Goal: Information Seeking & Learning: Find specific page/section

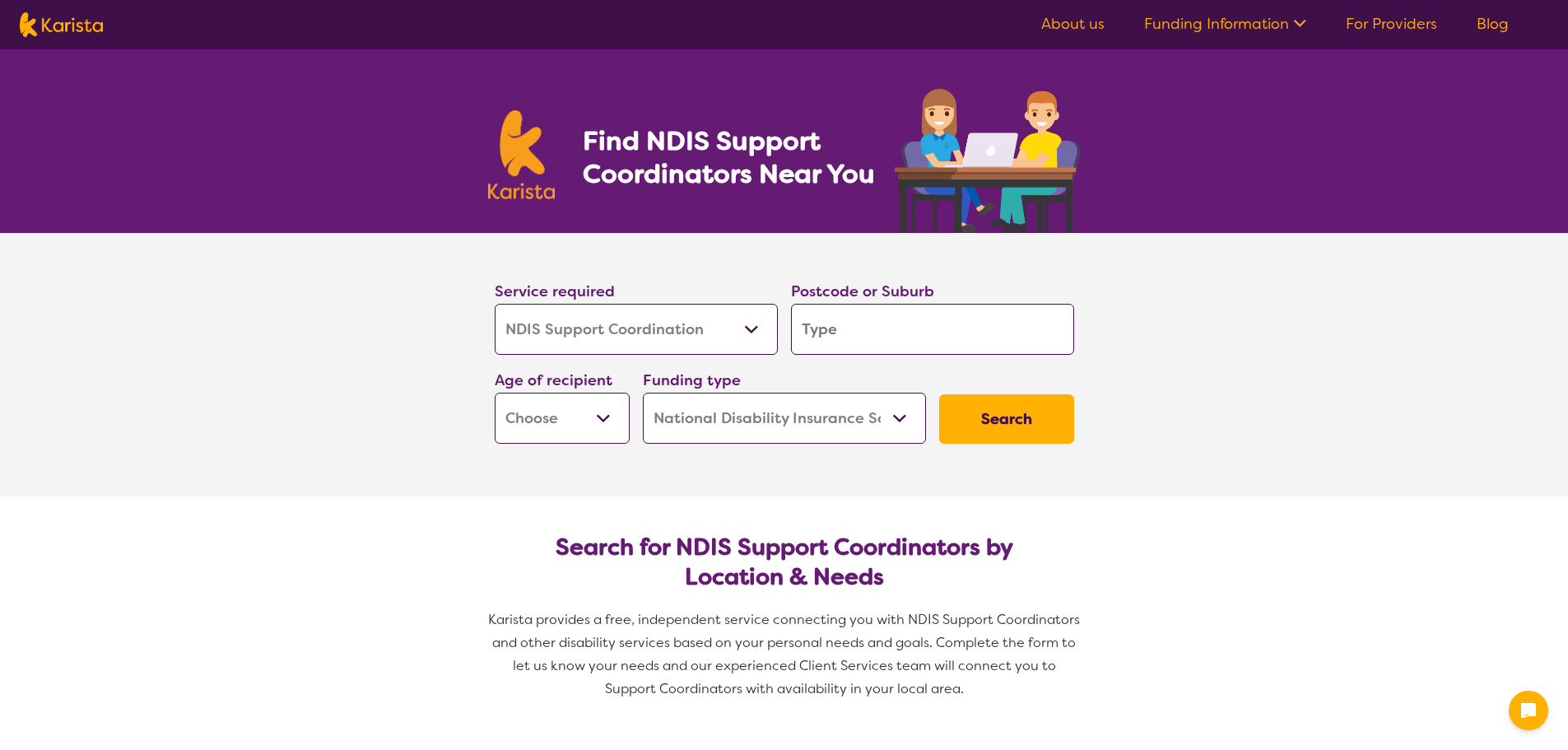
select select "NDIS Support Coordination"
select select "NDIS"
select select "NDIS Support Coordination"
select select "NDIS"
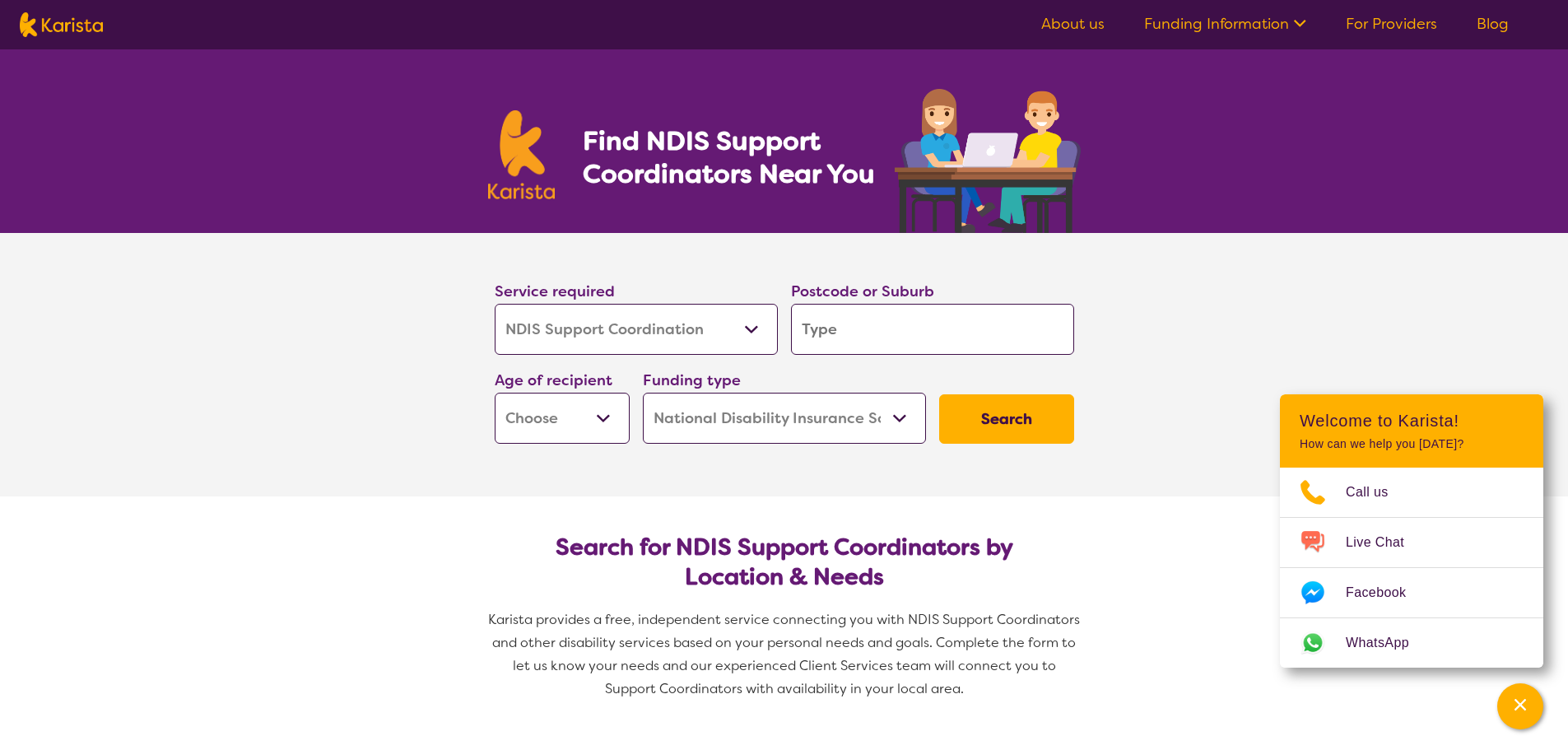
click at [758, 326] on select "Allied Health Assistant Assessment ([MEDICAL_DATA] or [MEDICAL_DATA]) Behaviour…" at bounding box center [636, 329] width 284 height 51
click at [838, 333] on input "search" at bounding box center [933, 329] width 284 height 51
type input "r"
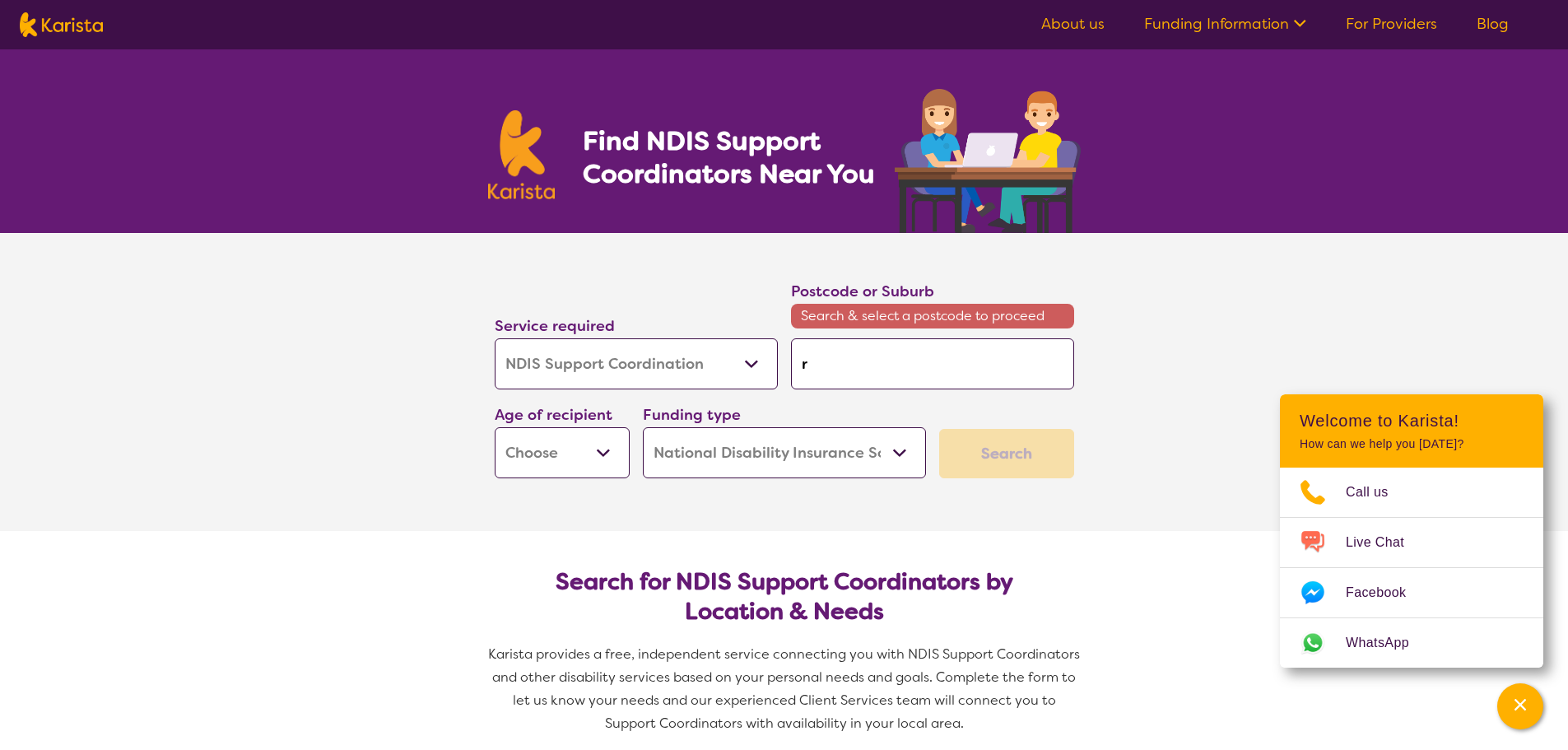
type input "ri"
type input "riv"
type input "rive"
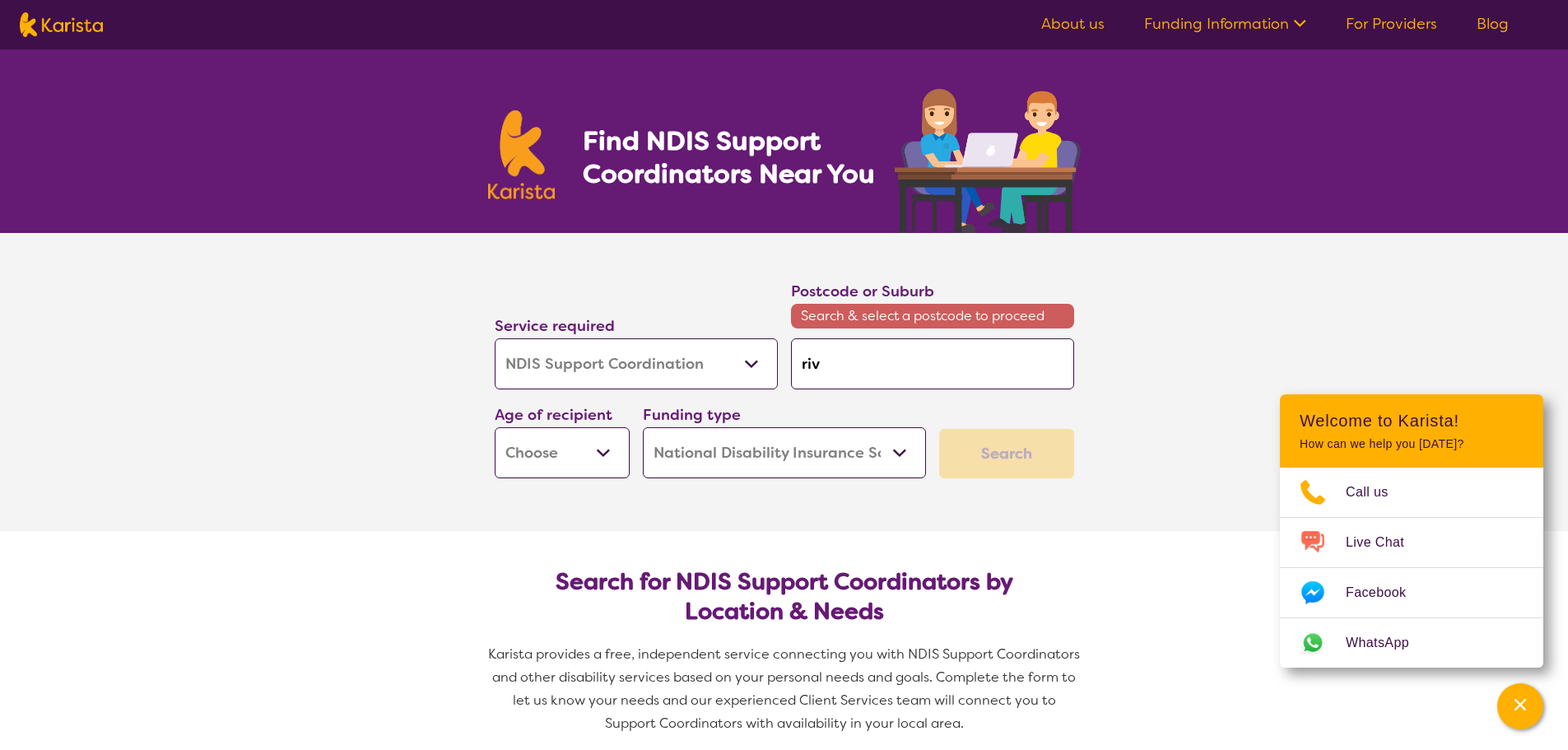
type input "rive"
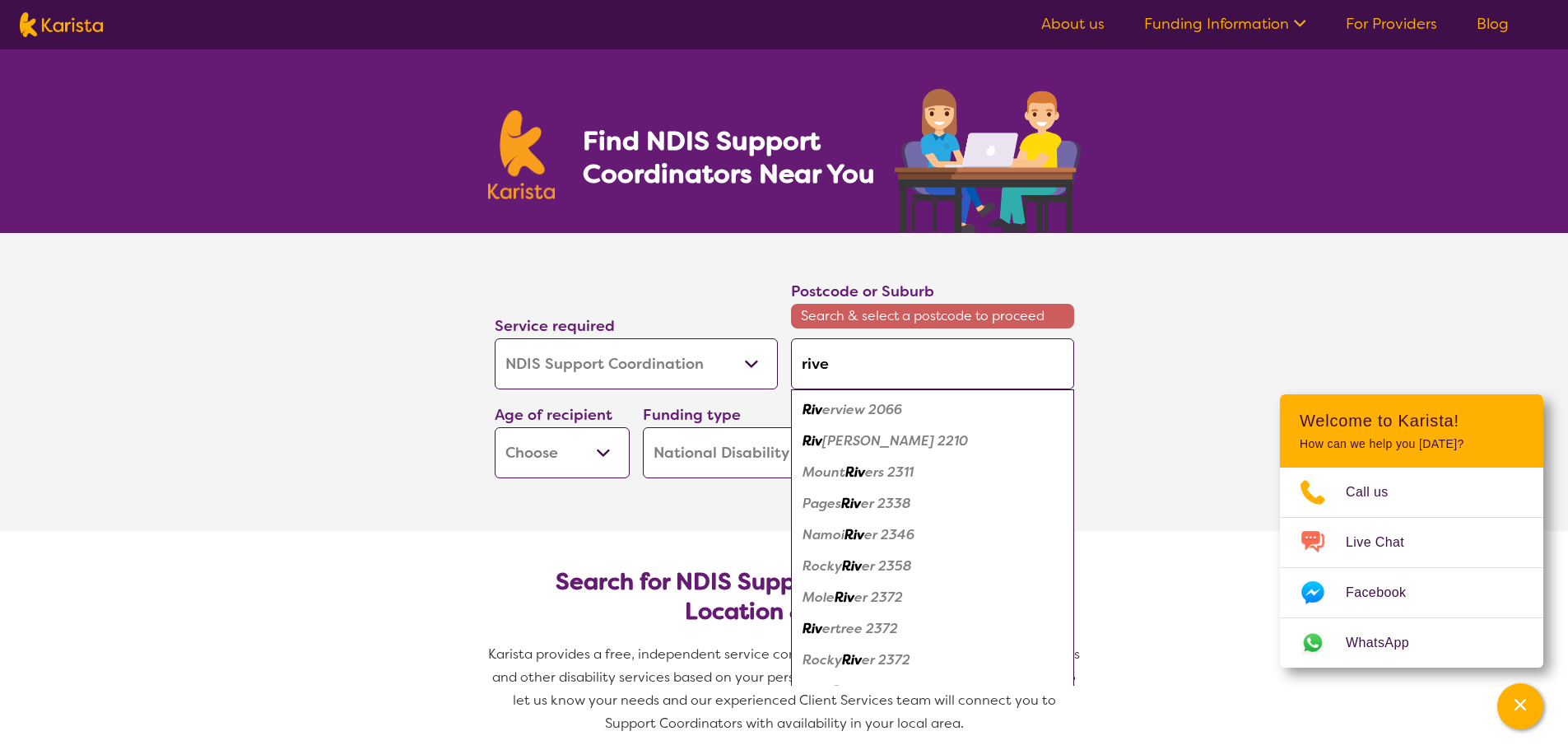
type input "river"
type input "rivers"
type input "riversi"
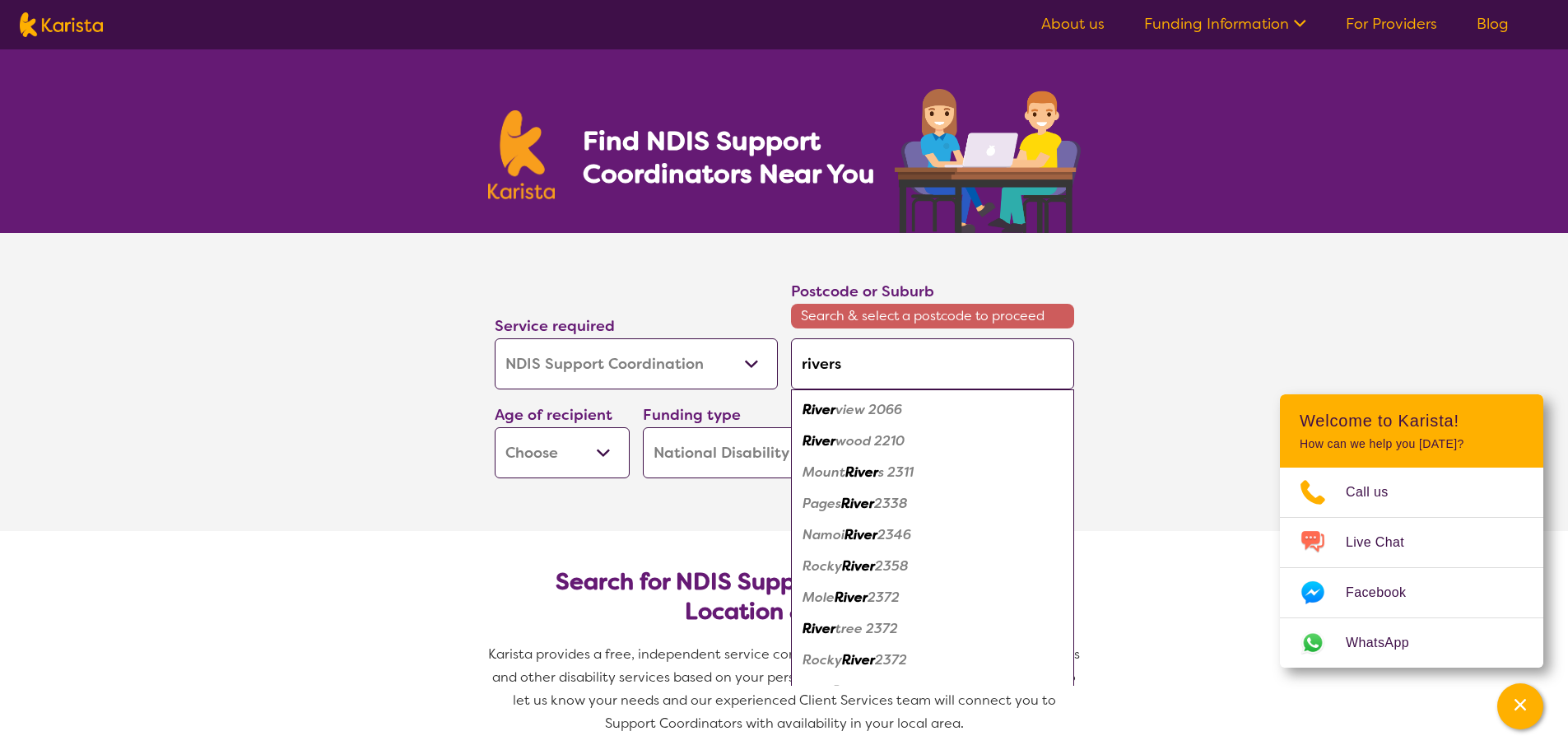
type input "riversi"
type input "riversid"
type input "riverside"
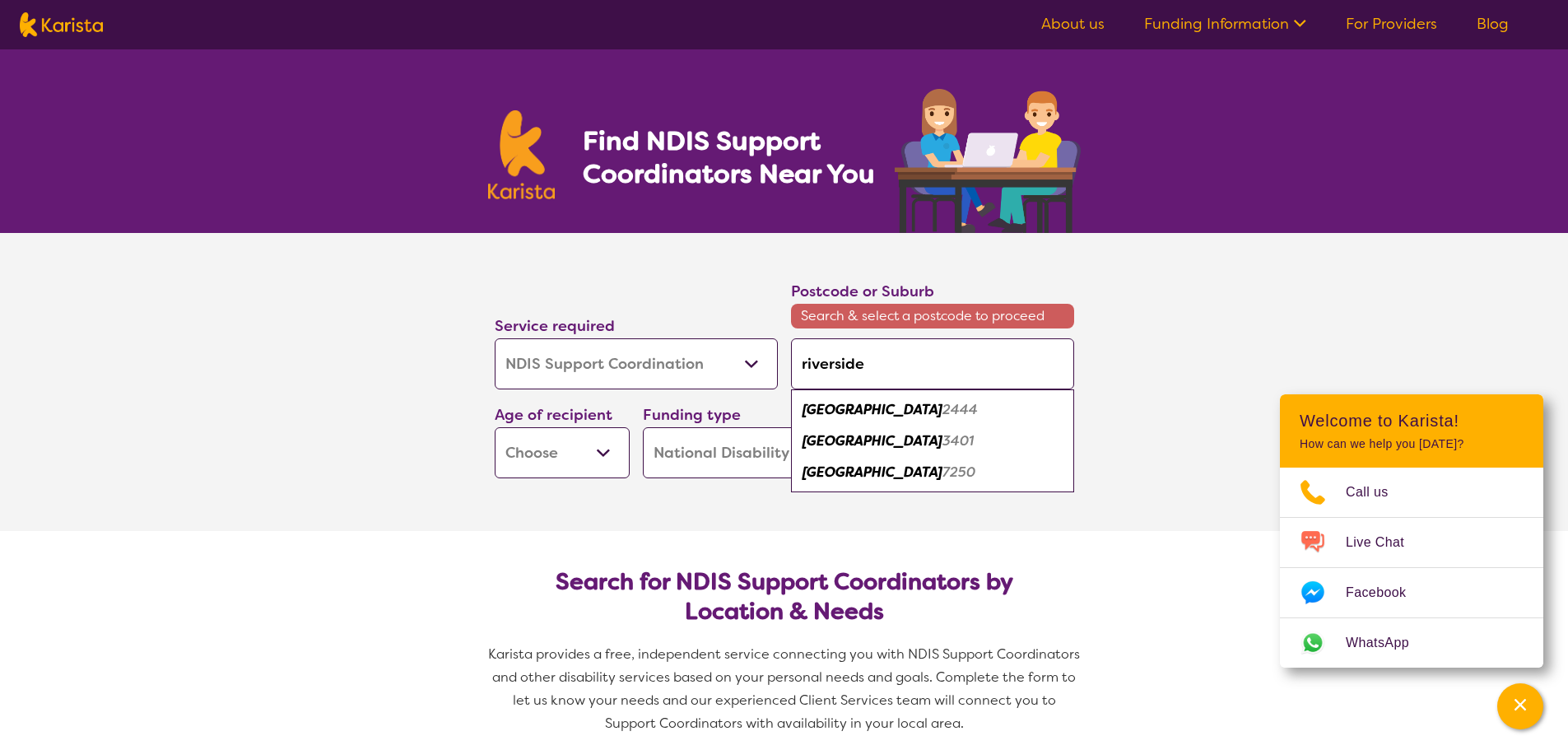
type input "riverside"
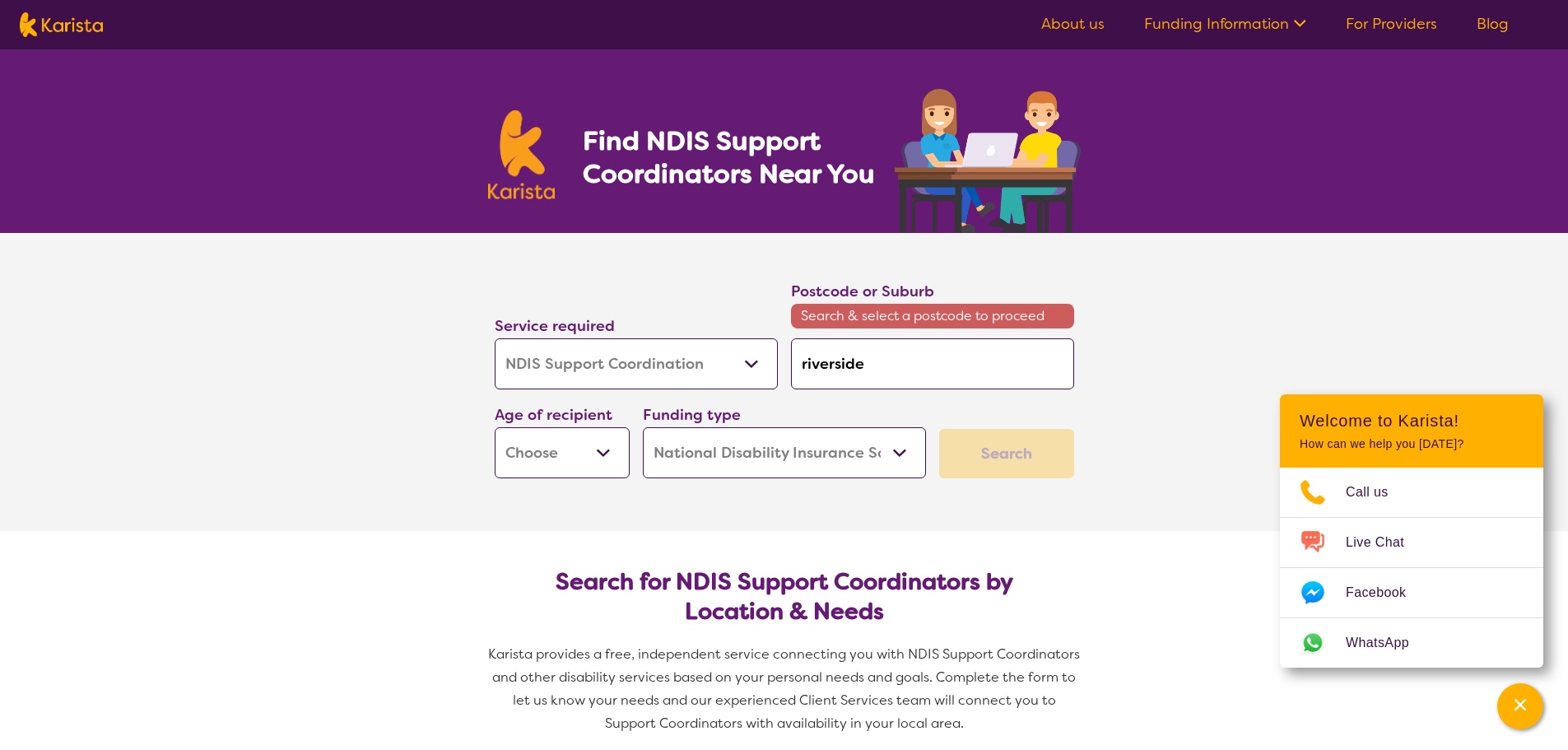
click at [602, 450] on select "Early Childhood - 0 to 9 Child - 10 to 11 Adolescent - 12 to 17 Adult - 18 to 6…" at bounding box center [562, 452] width 135 height 51
select select "AD"
click at [495, 427] on select "Early Childhood - 0 to 9 Child - 10 to 11 Adolescent - 12 to 17 Adult - 18 to 6…" at bounding box center [562, 452] width 135 height 51
select select "AD"
click at [904, 454] on select "Home Care Package (HCP) National Disability Insurance Scheme (NDIS) I don't know" at bounding box center [785, 452] width 284 height 51
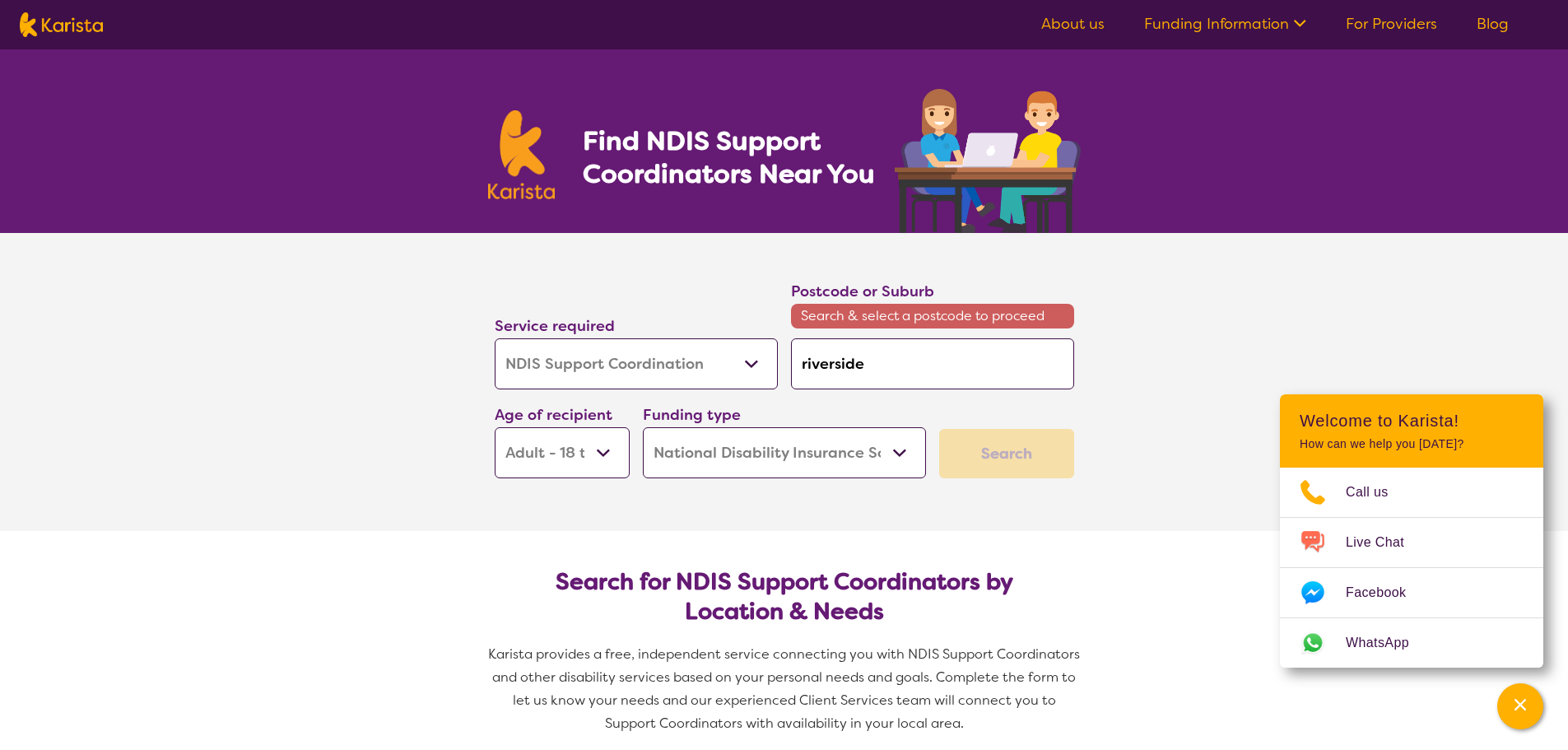
click at [904, 454] on select "Home Care Package (HCP) National Disability Insurance Scheme (NDIS) I don't know" at bounding box center [785, 452] width 284 height 51
click at [1014, 450] on div "Search" at bounding box center [1007, 453] width 135 height 49
drag, startPoint x: 896, startPoint y: 365, endPoint x: 790, endPoint y: 360, distance: 106.1
click at [790, 360] on div "Postcode or Suburb Search & select a postcode to proceed [GEOGRAPHIC_DATA]" at bounding box center [933, 335] width 297 height 124
type input "7"
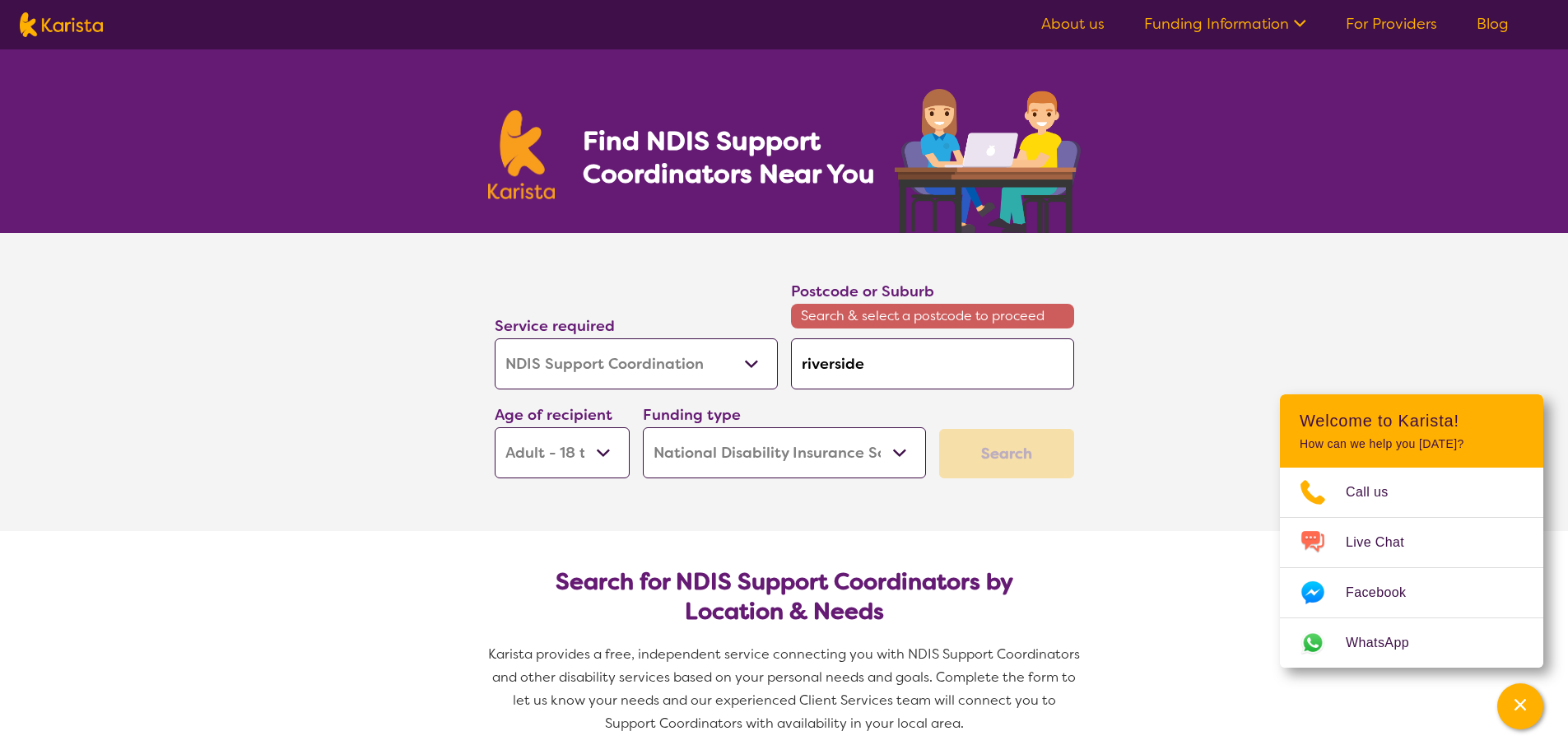
type input "7"
type input "72"
type input "725"
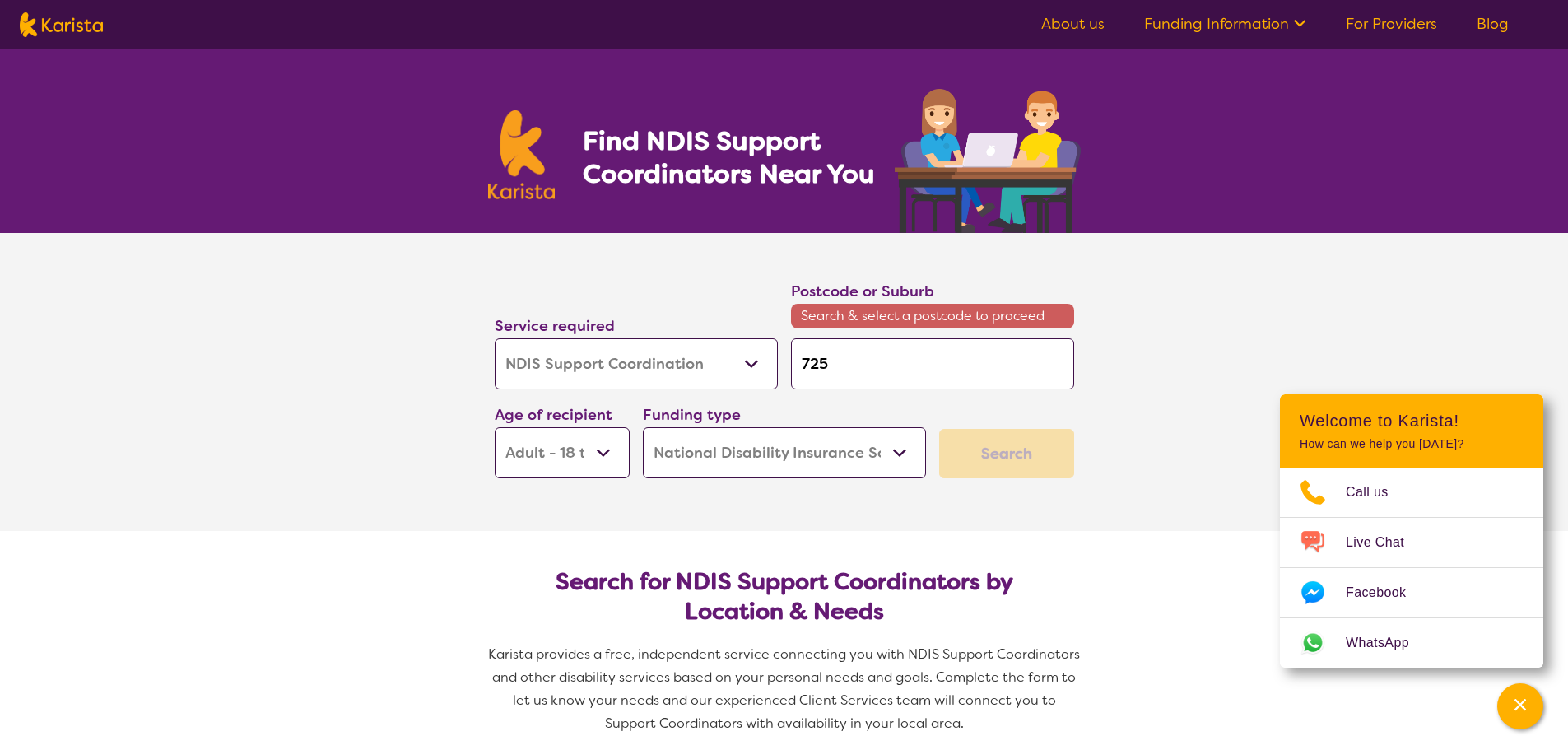
type input "7250"
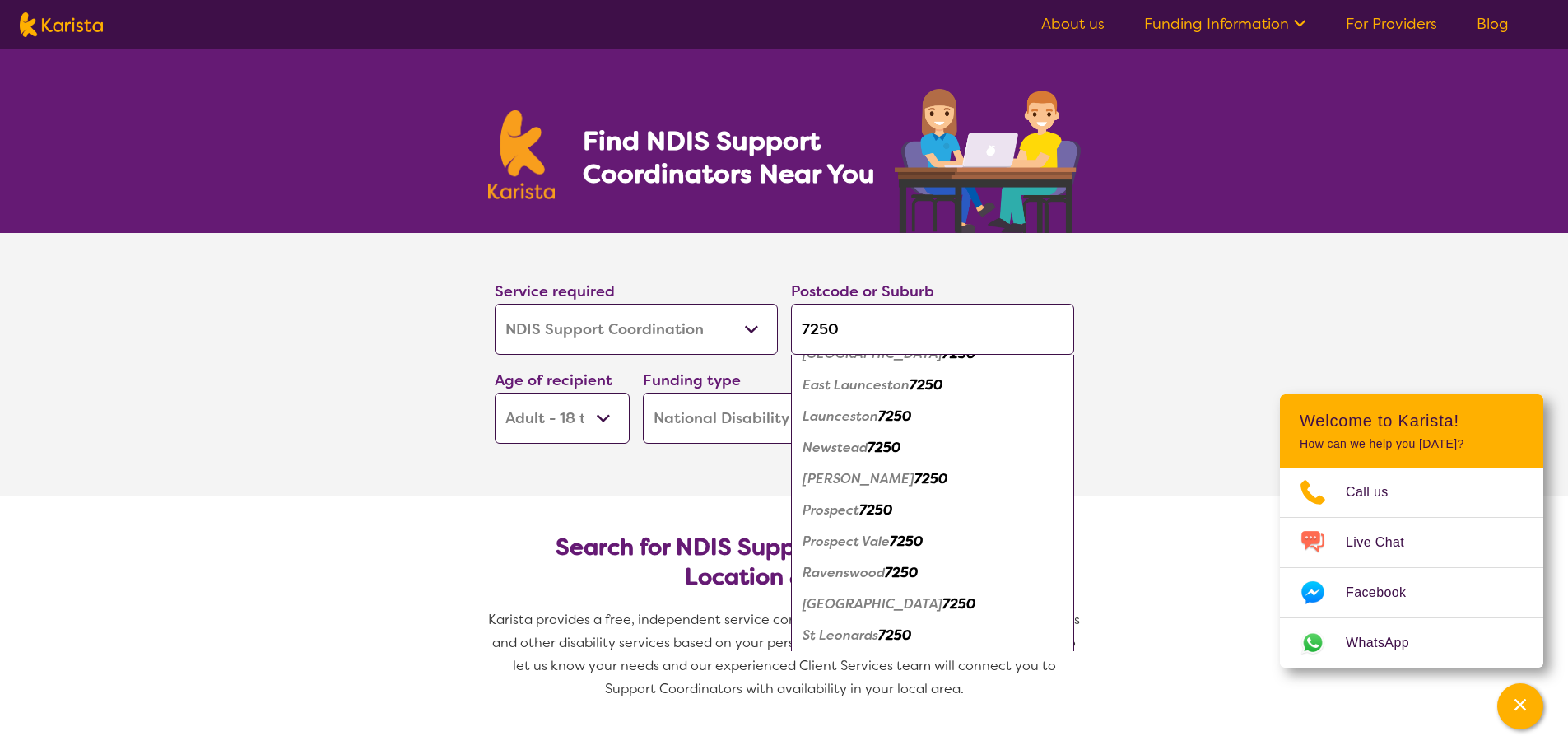
scroll to position [115, 0]
type input "7250"
click at [858, 509] on em "[GEOGRAPHIC_DATA]" at bounding box center [873, 509] width 140 height 17
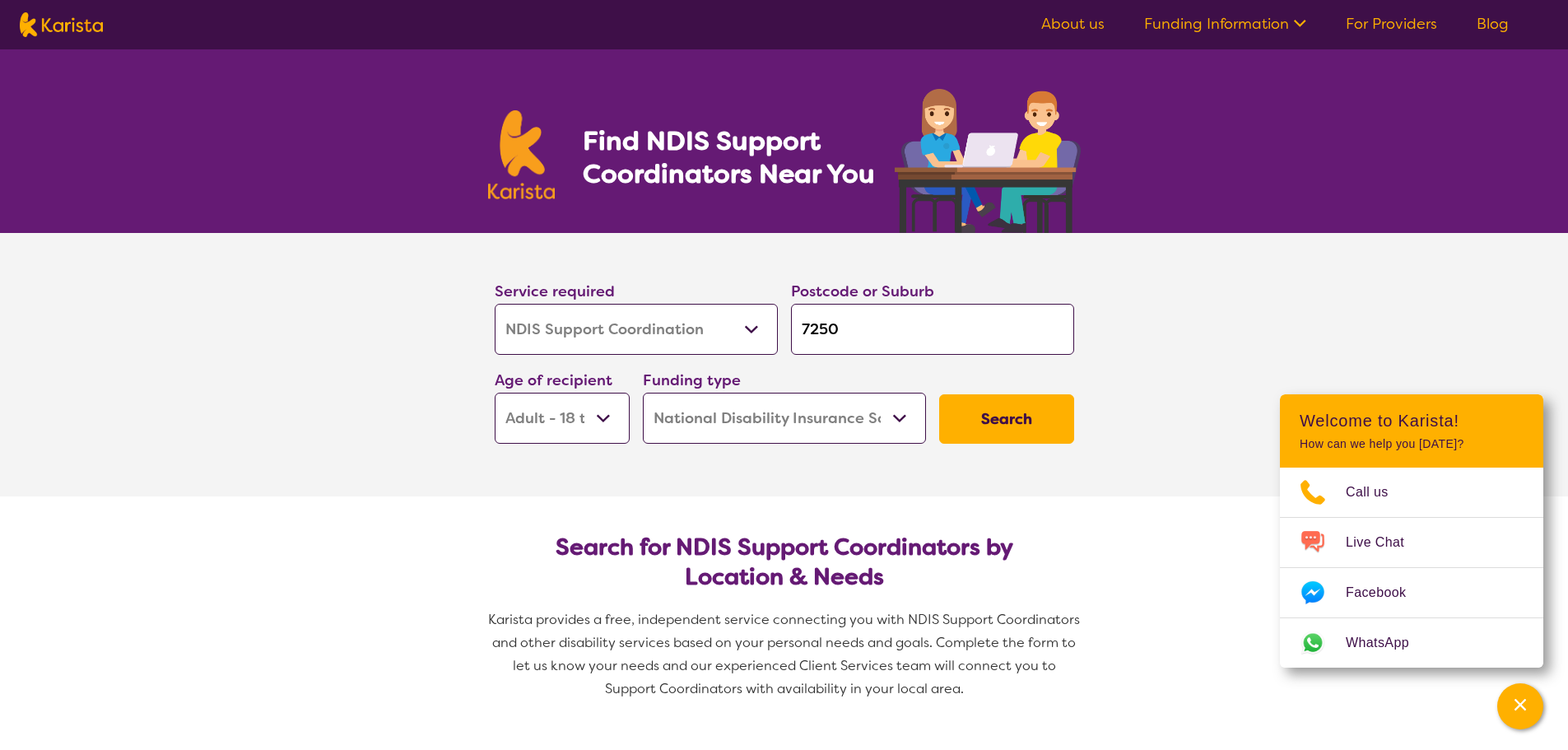
click at [997, 420] on button "Search" at bounding box center [1007, 419] width 135 height 49
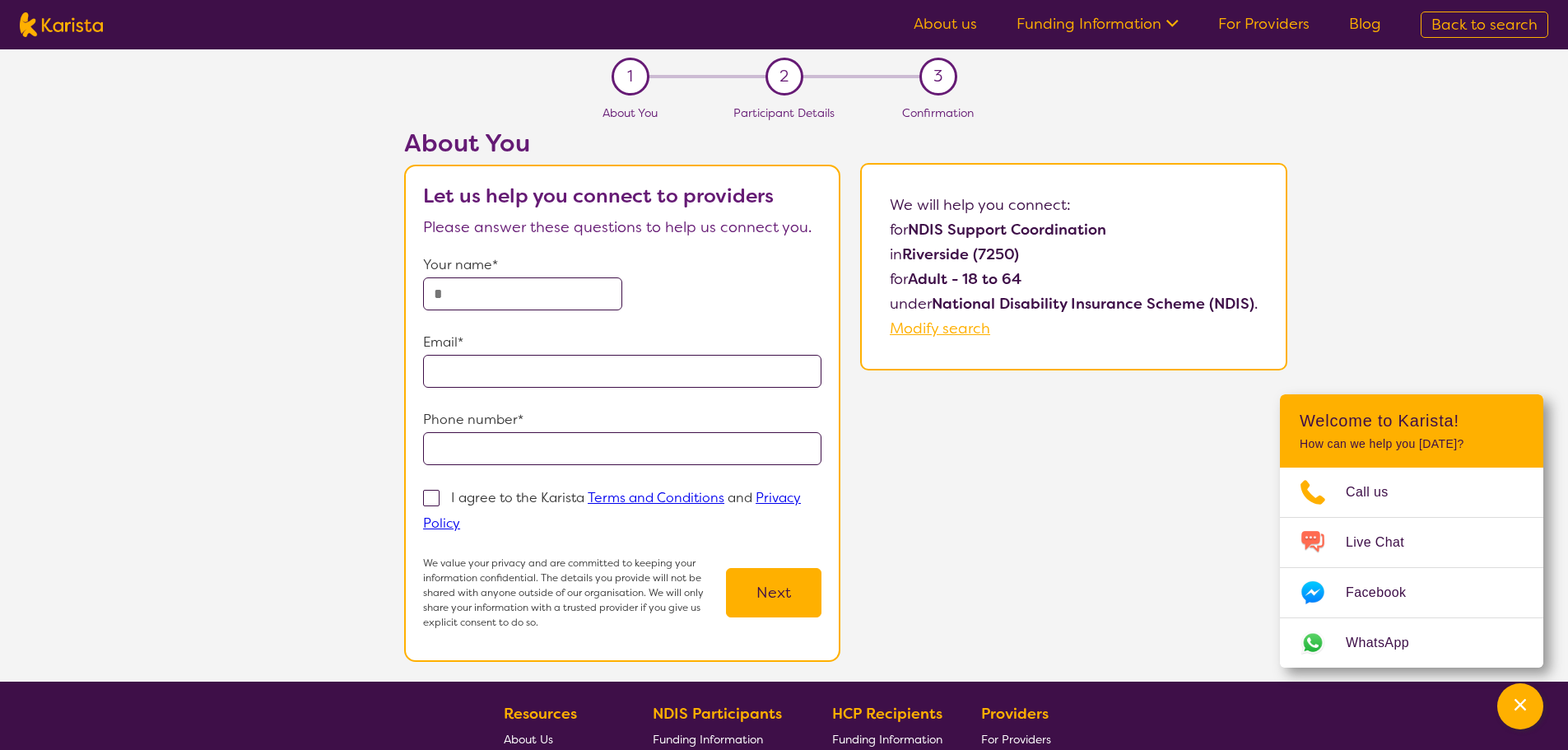
select select "NDIS Support Coordination"
select select "AD"
select select "NDIS"
select select "NDIS Support Coordination"
select select "AD"
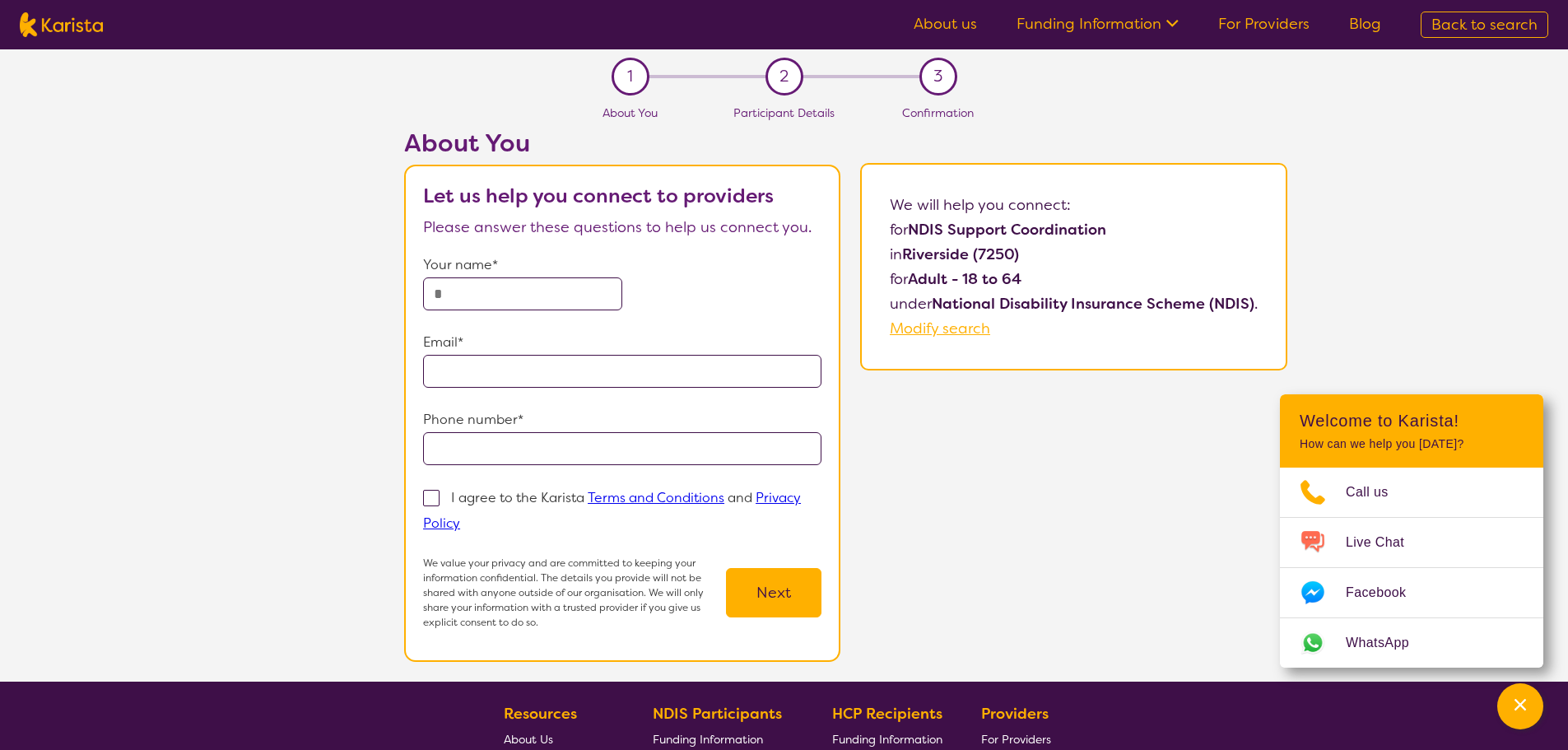
select select "NDIS"
